Goal: Task Accomplishment & Management: Manage account settings

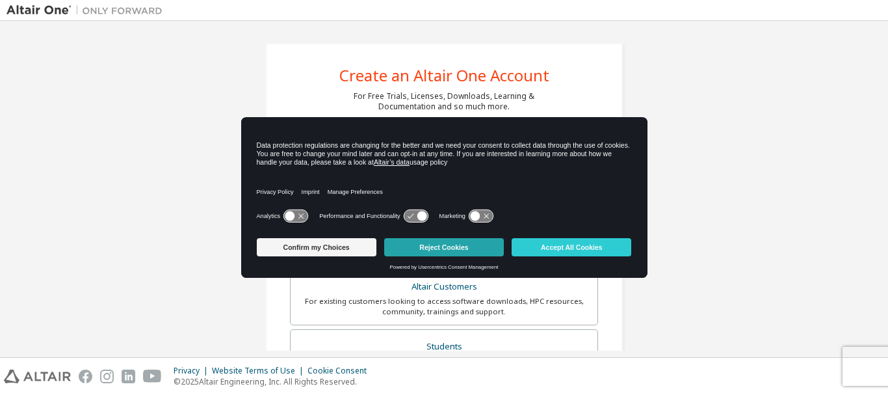
click at [429, 247] on button "Reject Cookies" at bounding box center [444, 247] width 120 height 18
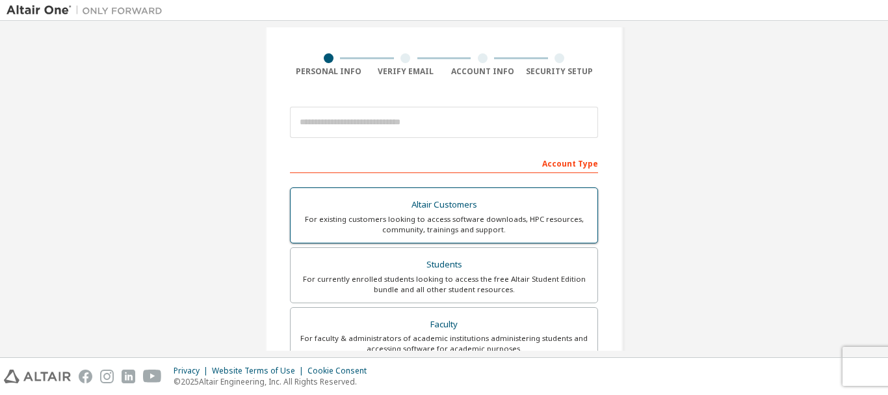
scroll to position [130, 0]
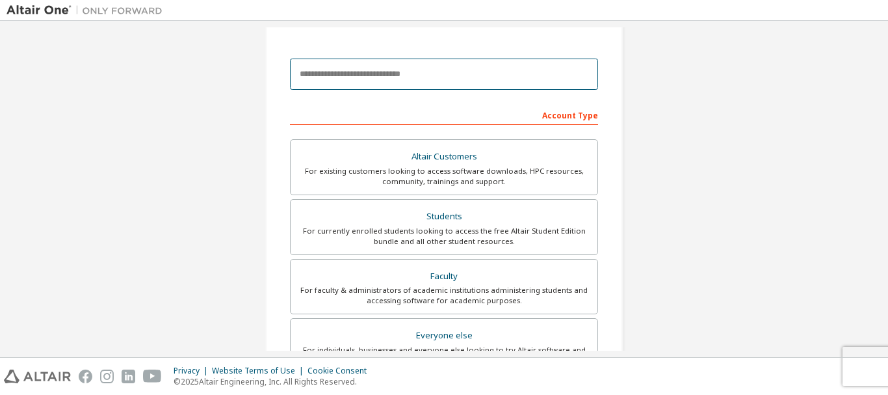
click at [367, 73] on input "email" at bounding box center [444, 74] width 308 height 31
click at [406, 81] on input "email" at bounding box center [444, 74] width 308 height 31
click at [415, 88] on input "email" at bounding box center [444, 74] width 308 height 31
click at [416, 80] on input "email" at bounding box center [444, 74] width 308 height 31
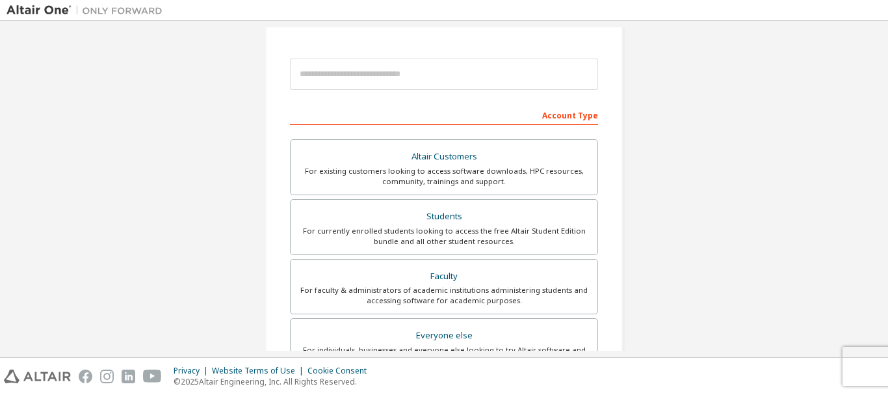
drag, startPoint x: 804, startPoint y: 59, endPoint x: 810, endPoint y: 32, distance: 27.2
click at [804, 59] on div "Create an Altair One Account For Free Trials, Licenses, Downloads, Learning & D…" at bounding box center [444, 241] width 875 height 689
drag, startPoint x: 774, startPoint y: 95, endPoint x: 717, endPoint y: 148, distance: 77.8
click at [774, 97] on div "Create an Altair One Account For Free Trials, Licenses, Downloads, Learning & D…" at bounding box center [444, 241] width 875 height 689
click at [633, 207] on div "Create an Altair One Account For Free Trials, Licenses, Downloads, Learning & D…" at bounding box center [444, 241] width 389 height 689
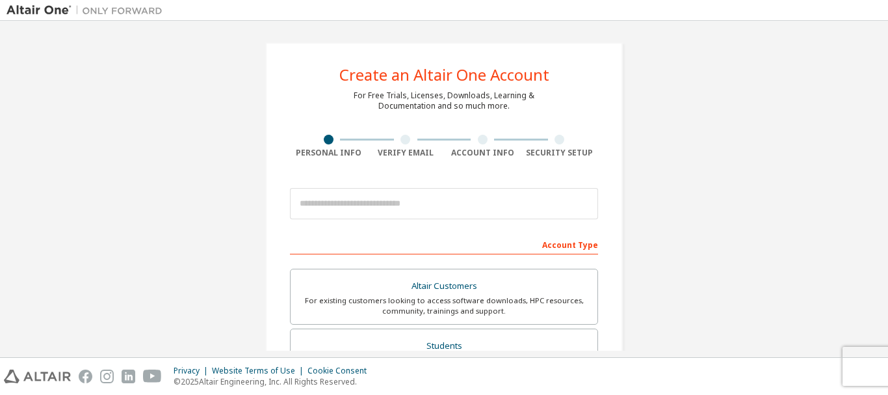
scroll to position [0, 0]
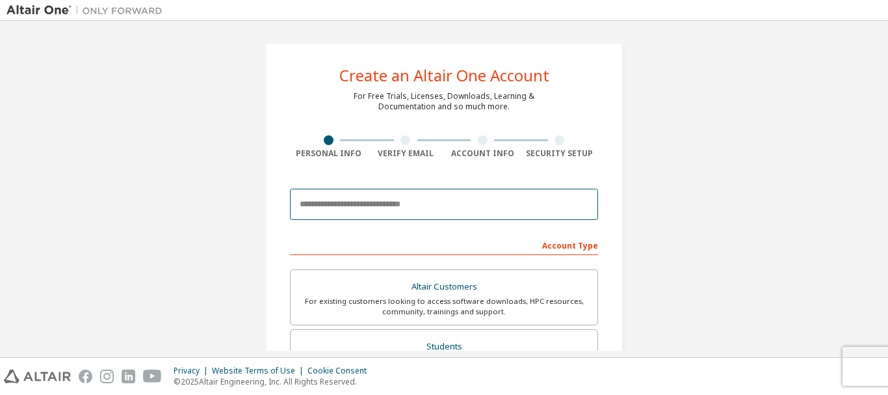
click at [429, 206] on input "email" at bounding box center [444, 204] width 308 height 31
click at [358, 215] on input "email" at bounding box center [444, 204] width 308 height 31
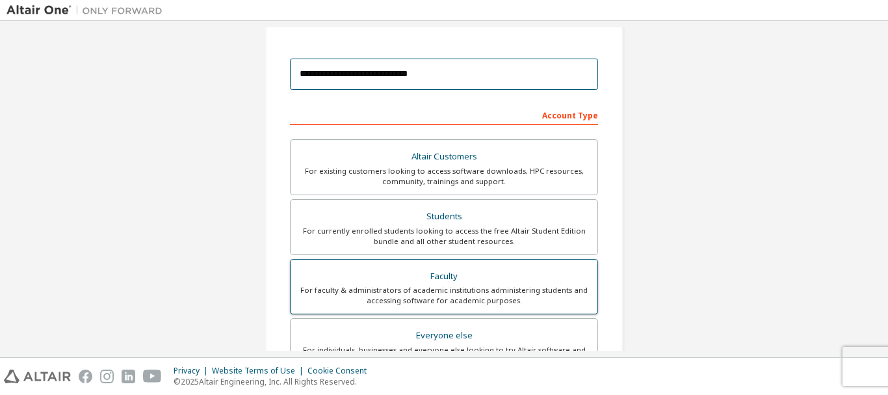
scroll to position [195, 0]
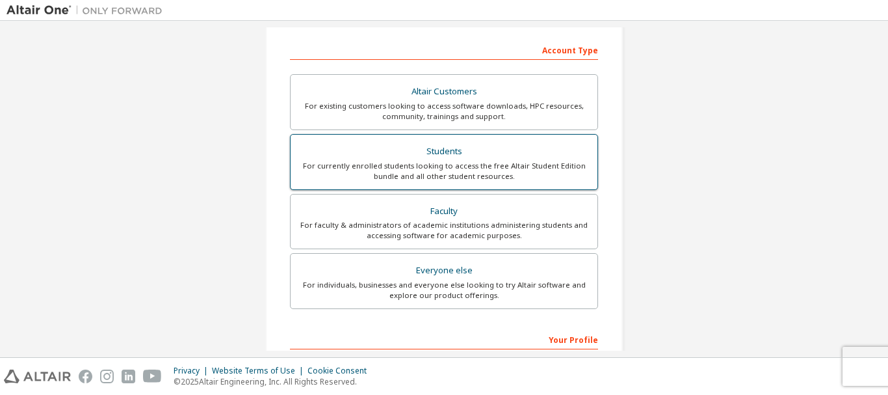
type input "**********"
click at [460, 163] on div "For currently enrolled students looking to access the free Altair Student Editi…" at bounding box center [444, 171] width 291 height 21
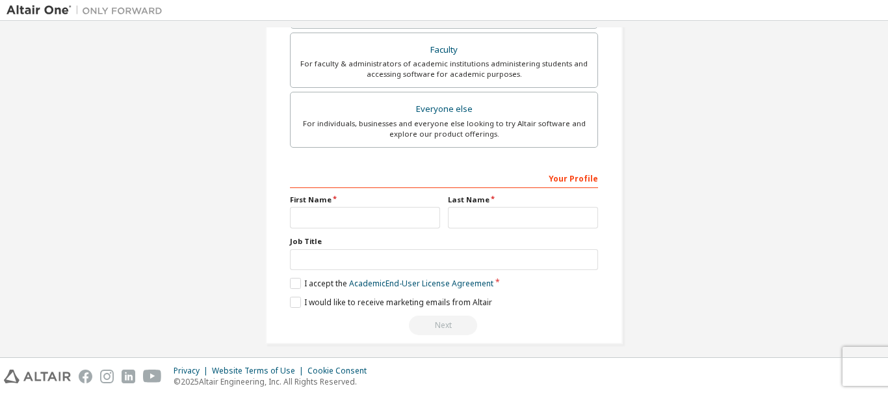
scroll to position [365, 0]
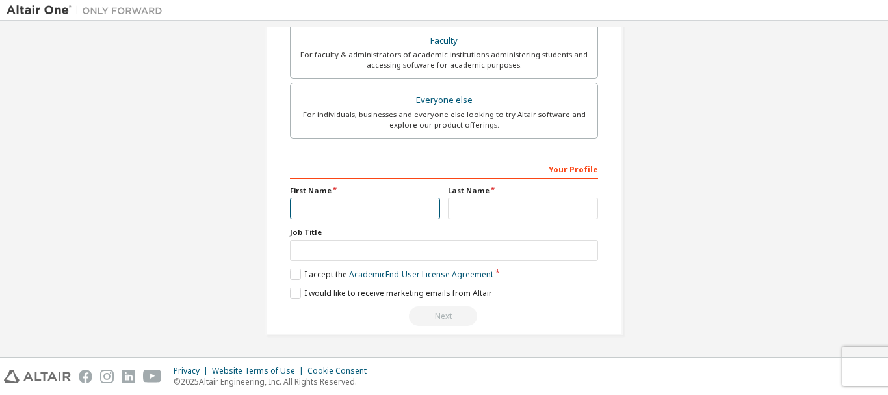
click at [375, 211] on input "text" at bounding box center [365, 208] width 150 height 21
type input "******"
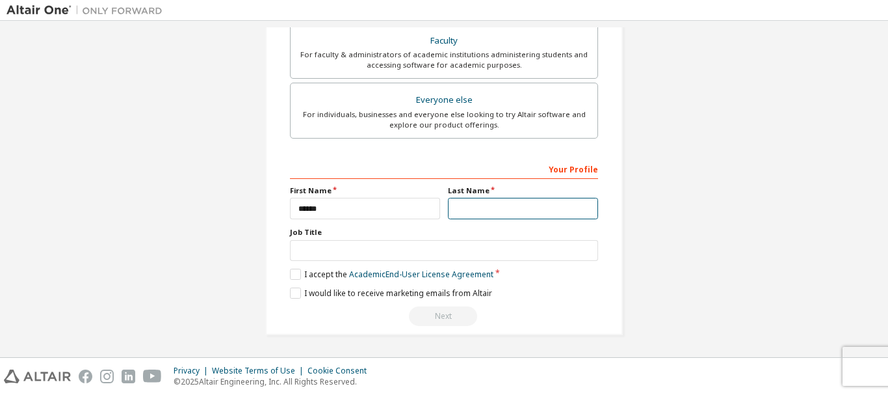
click at [480, 213] on input "text" at bounding box center [523, 208] width 150 height 21
type input "********"
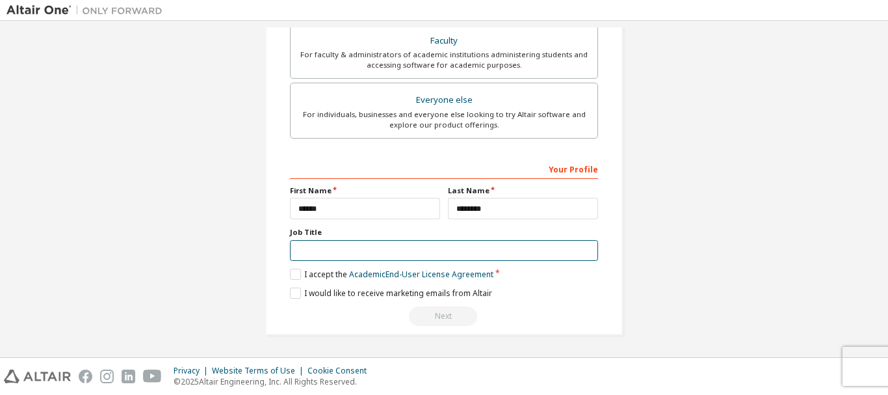
click at [383, 261] on input "text" at bounding box center [444, 250] width 308 height 21
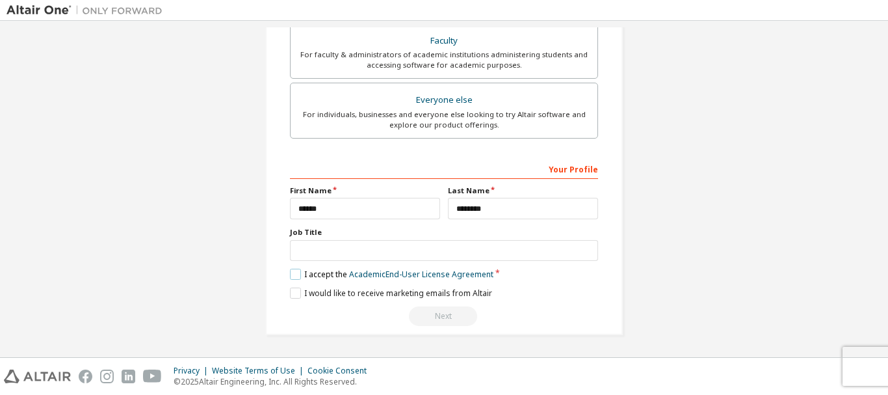
click at [294, 271] on label "I accept the Academic End-User License Agreement" at bounding box center [392, 274] width 204 height 11
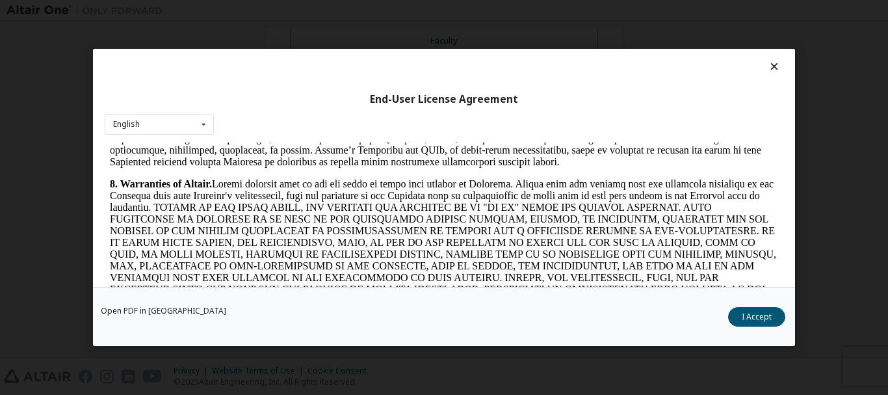
scroll to position [1431, 0]
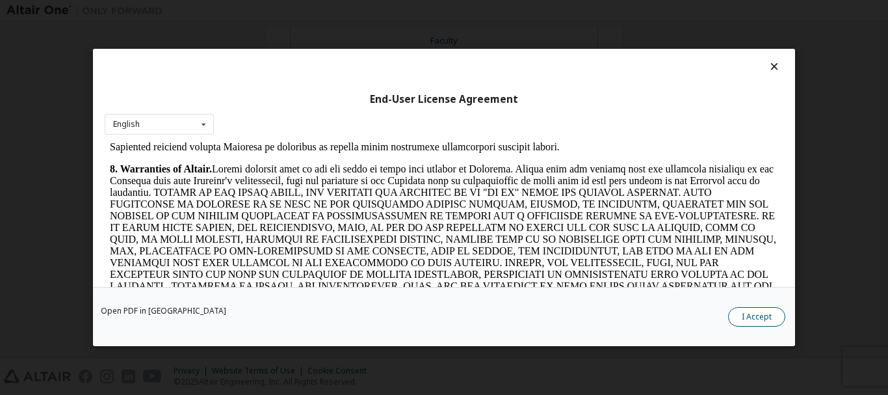
click at [762, 313] on button "I Accept" at bounding box center [756, 317] width 57 height 20
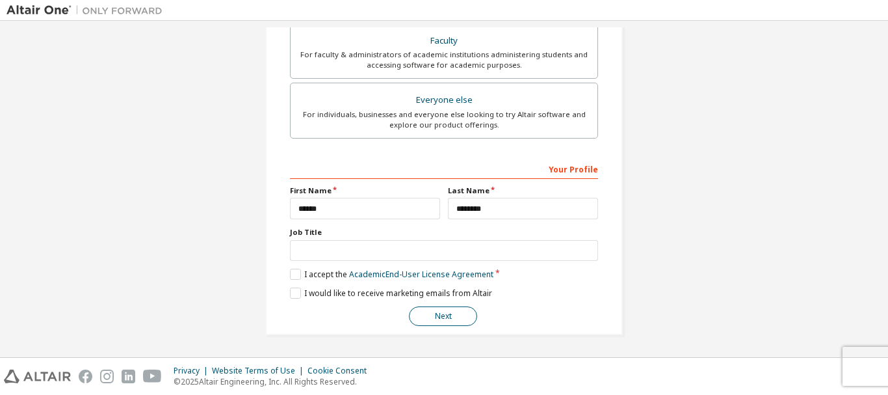
click at [423, 315] on button "Next" at bounding box center [443, 316] width 68 height 20
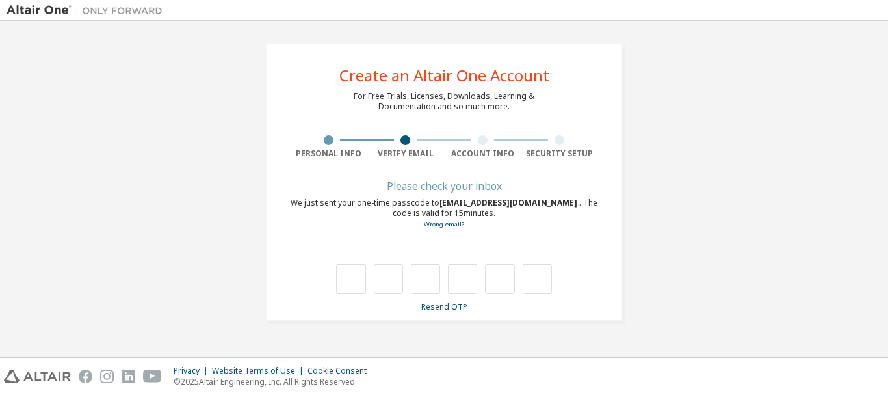
scroll to position [0, 0]
type input "*"
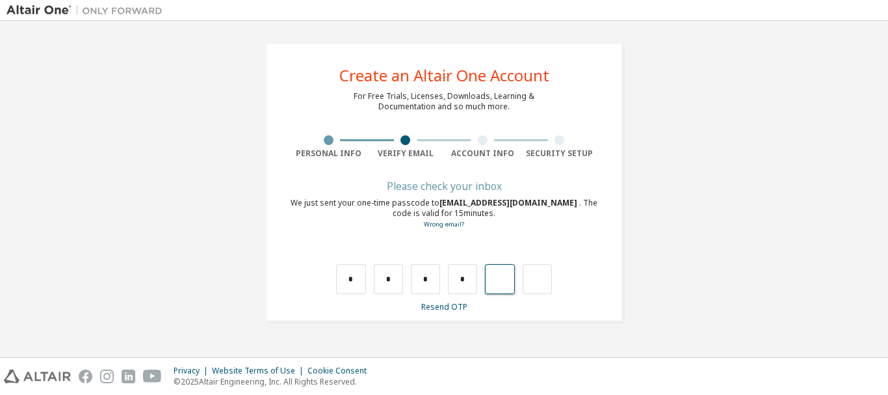
type input "*"
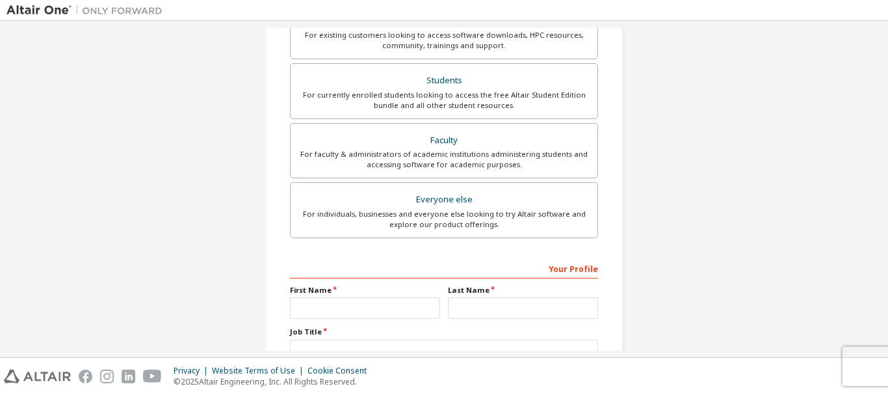
scroll to position [365, 0]
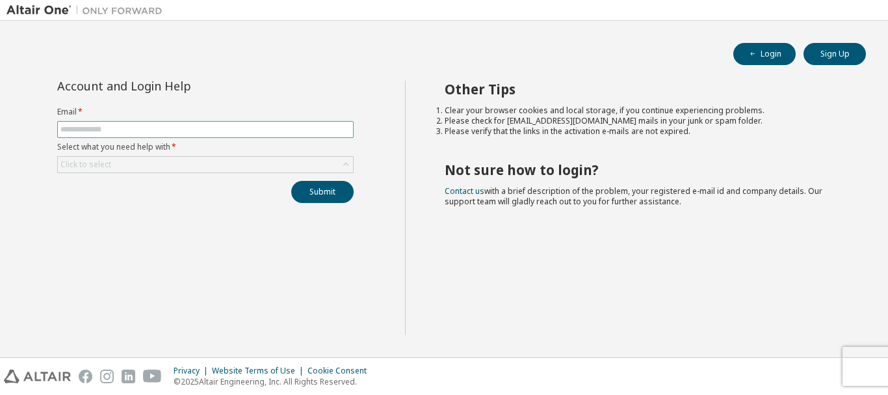
click at [133, 132] on input "text" at bounding box center [205, 129] width 290 height 10
type input "**********"
click at [152, 172] on div "Click to select" at bounding box center [205, 164] width 297 height 17
click at [154, 168] on div "Click to select" at bounding box center [205, 165] width 295 height 16
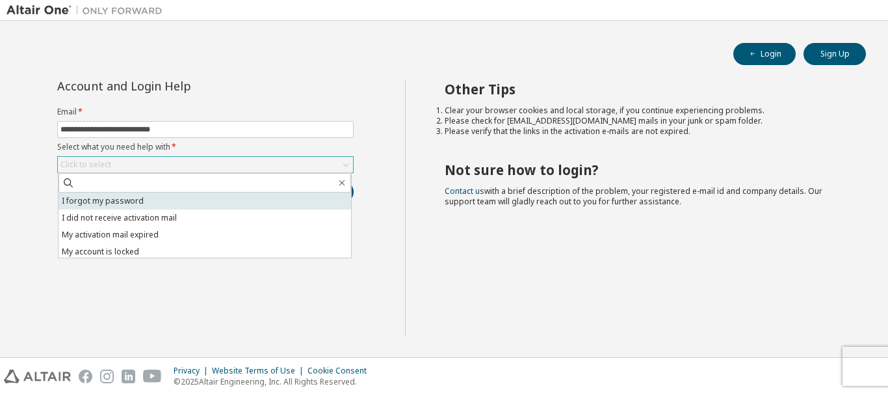
click at [161, 203] on li "I forgot my password" at bounding box center [205, 201] width 293 height 17
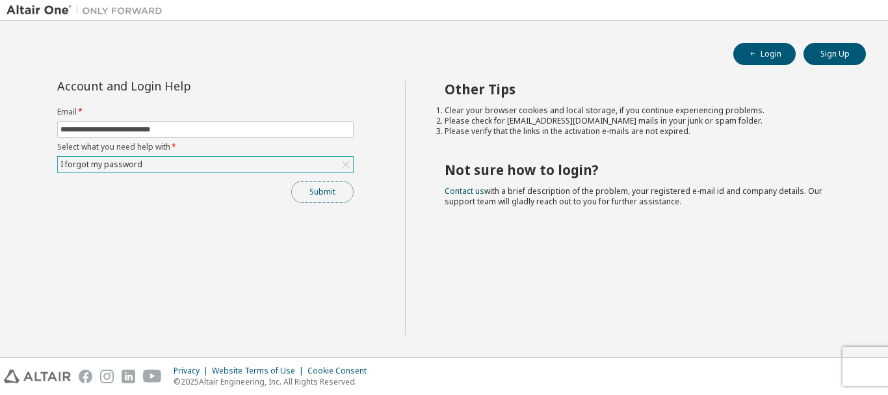
click at [316, 191] on button "Submit" at bounding box center [322, 192] width 62 height 22
click at [762, 61] on button "Login" at bounding box center [765, 54] width 62 height 22
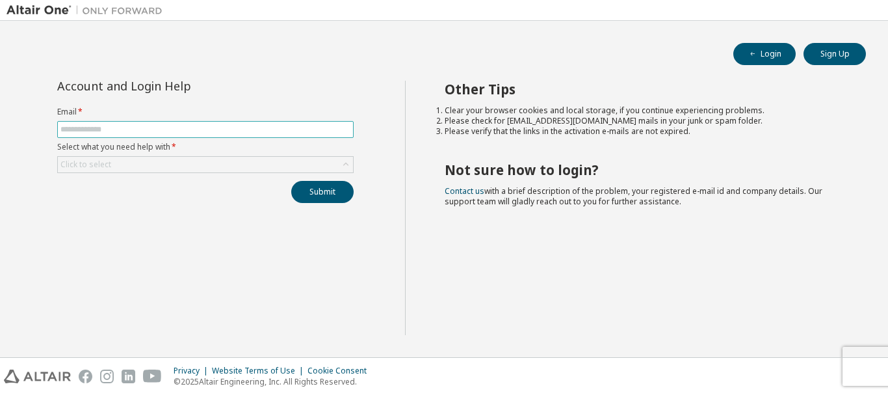
click at [263, 129] on input "text" at bounding box center [205, 129] width 290 height 10
type input "**********"
click at [206, 163] on div "Click to select" at bounding box center [205, 165] width 295 height 16
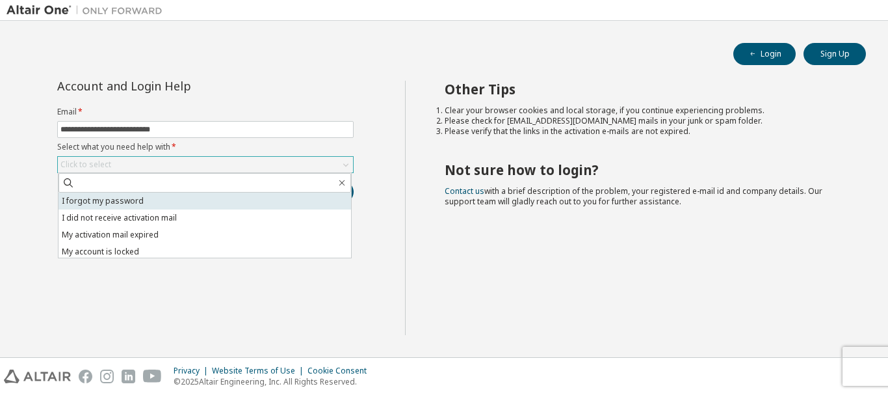
click at [187, 203] on li "I forgot my password" at bounding box center [205, 201] width 293 height 17
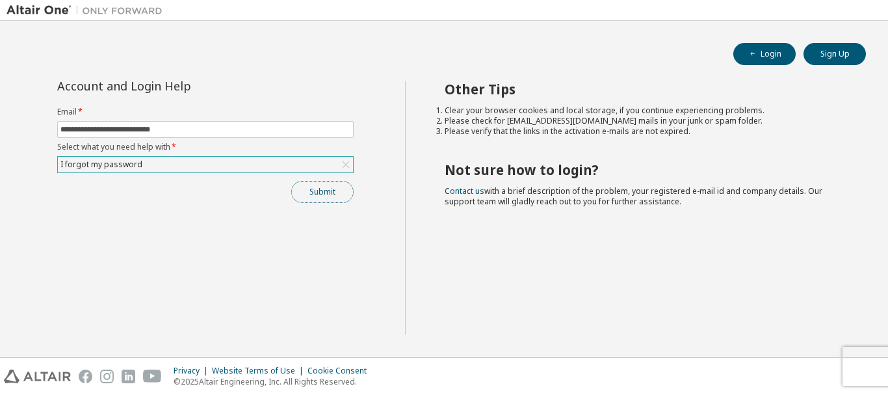
drag, startPoint x: 325, startPoint y: 199, endPoint x: 338, endPoint y: 199, distance: 13.0
click at [325, 199] on button "Submit" at bounding box center [322, 192] width 62 height 22
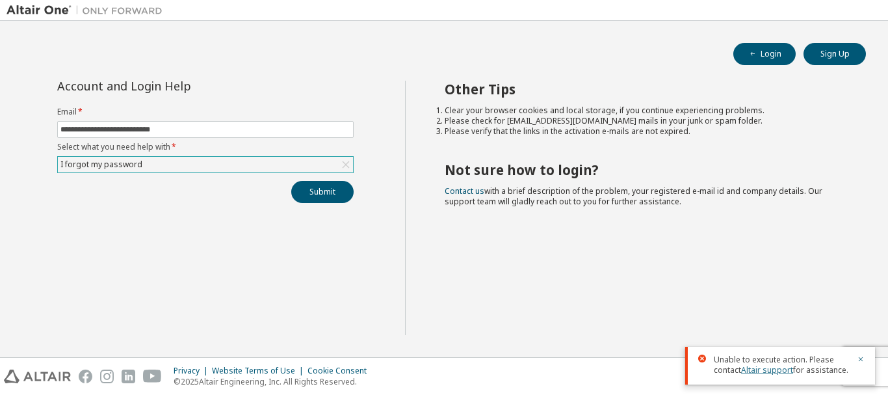
click at [784, 369] on link "Altair support" at bounding box center [767, 369] width 52 height 11
click at [268, 162] on div "I forgot my password" at bounding box center [205, 165] width 295 height 16
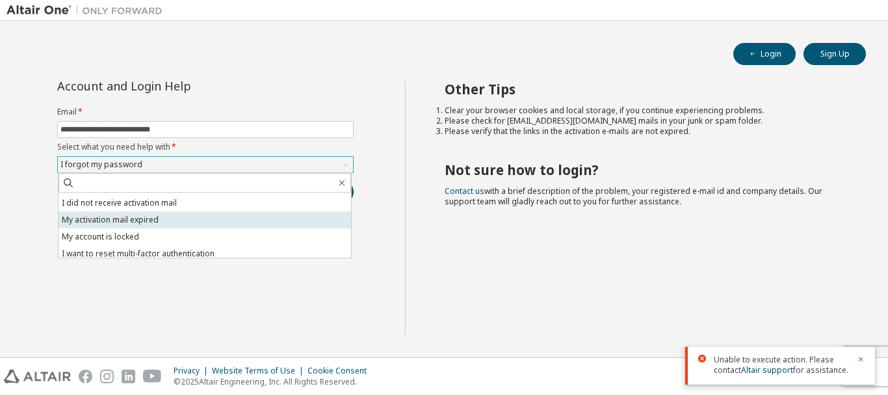
scroll to position [36, 0]
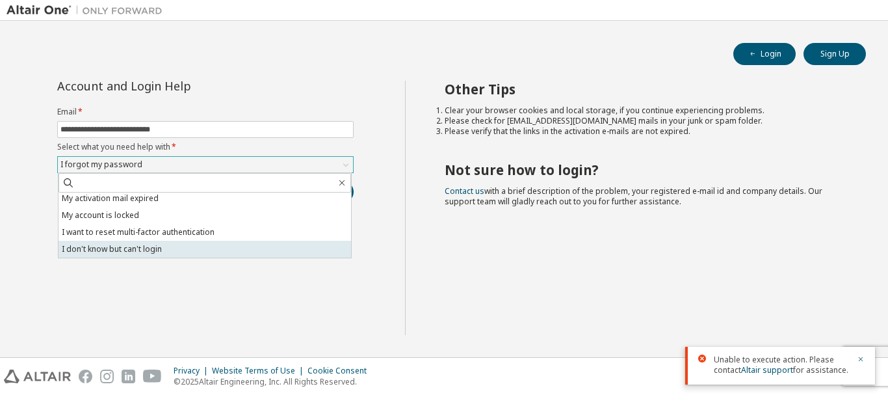
click at [198, 250] on li "I don't know but can't login" at bounding box center [205, 249] width 293 height 17
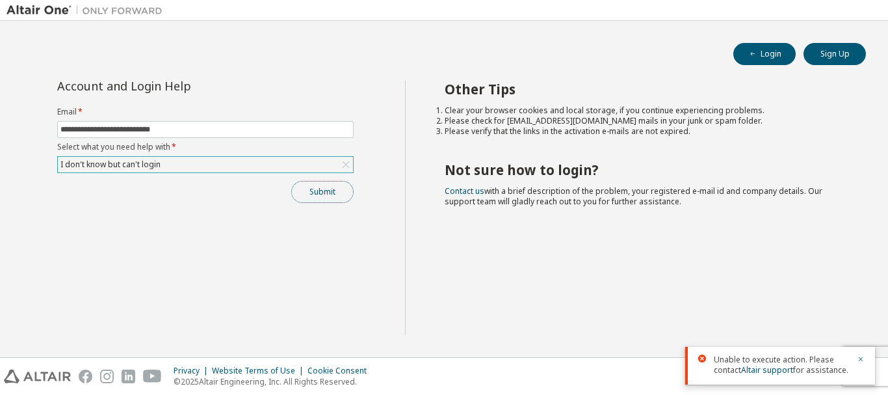
click at [312, 196] on button "Submit" at bounding box center [322, 192] width 62 height 22
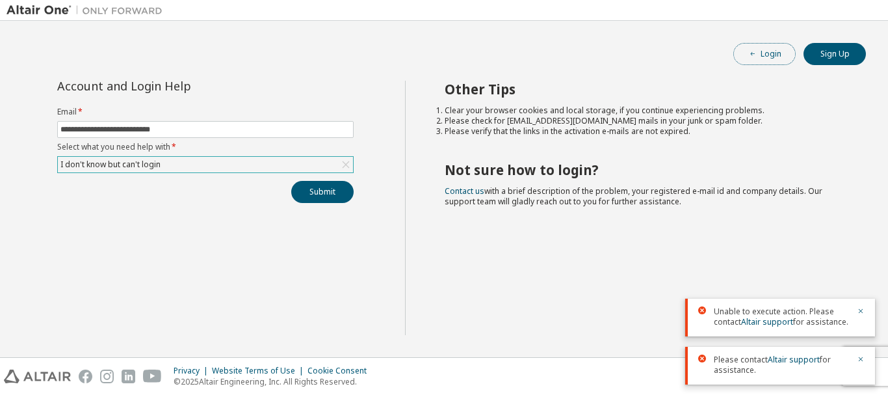
click at [754, 52] on icon "button" at bounding box center [753, 54] width 8 height 8
